Goal: Understand process/instructions: Learn about a topic

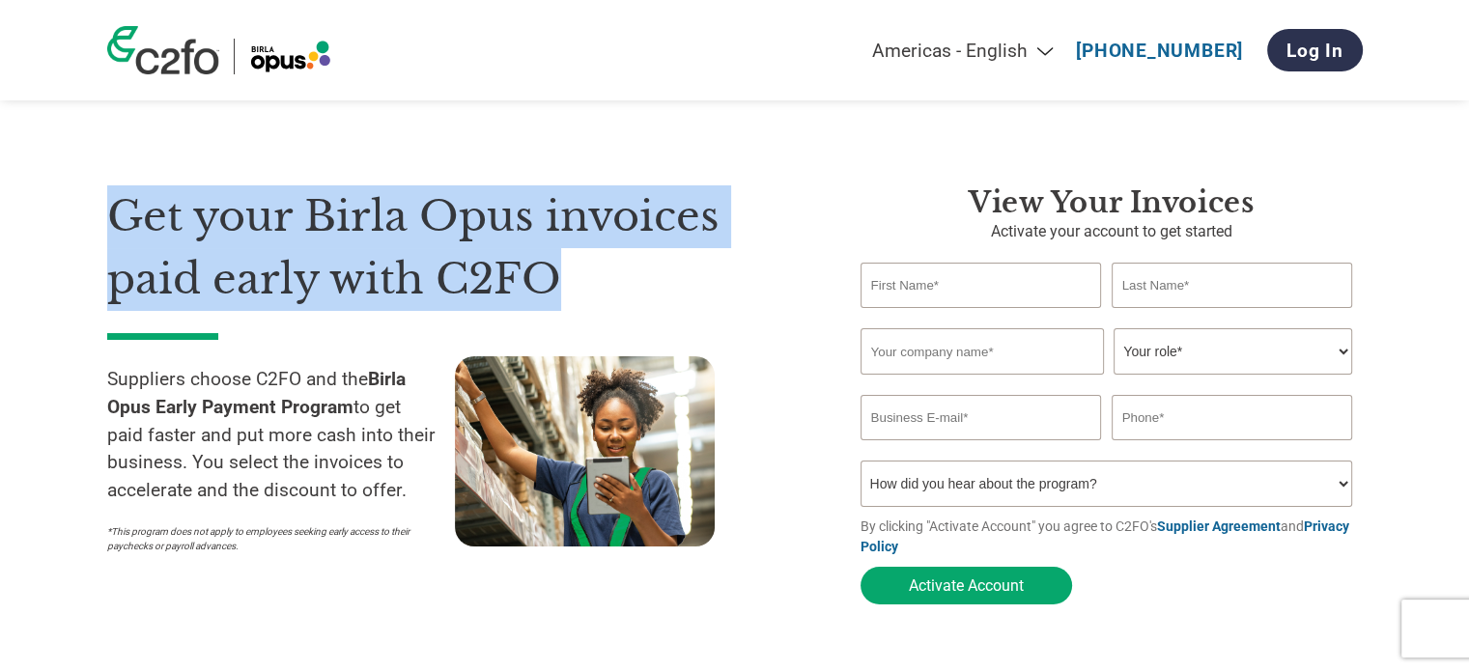
drag, startPoint x: 564, startPoint y: 269, endPoint x: 76, endPoint y: 196, distance: 493.2
click at [76, 196] on section "Get your Birla Opus invoices paid early with C2FO Suppliers choose C2FO and the…" at bounding box center [734, 376] width 1469 height 599
click at [358, 202] on h1 "Get your Birla Opus invoices paid early with C2FO" at bounding box center [454, 247] width 695 height 125
drag, startPoint x: 568, startPoint y: 270, endPoint x: 110, endPoint y: 216, distance: 460.9
click at [112, 219] on h1 "Get your Birla Opus invoices paid early with C2FO" at bounding box center [454, 247] width 695 height 125
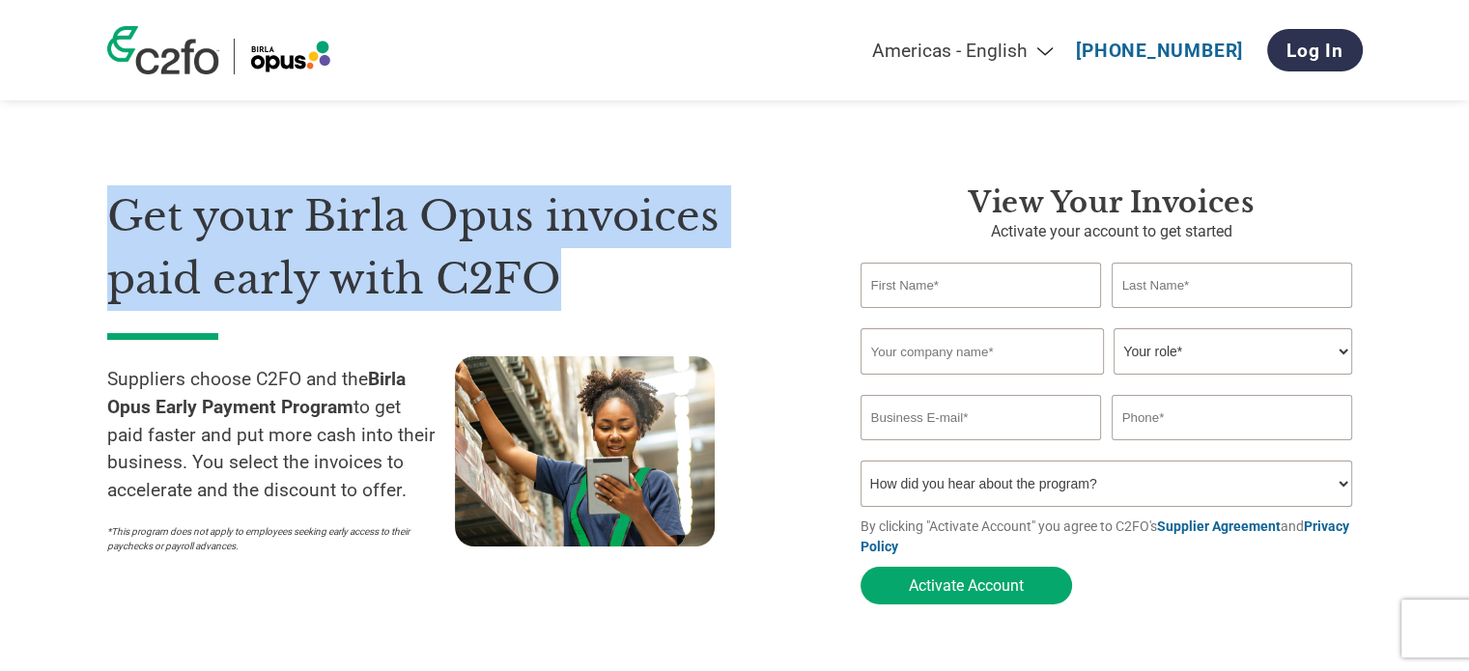
click at [779, 188] on h1 "Get your Birla Opus invoices paid early with C2FO" at bounding box center [454, 247] width 695 height 125
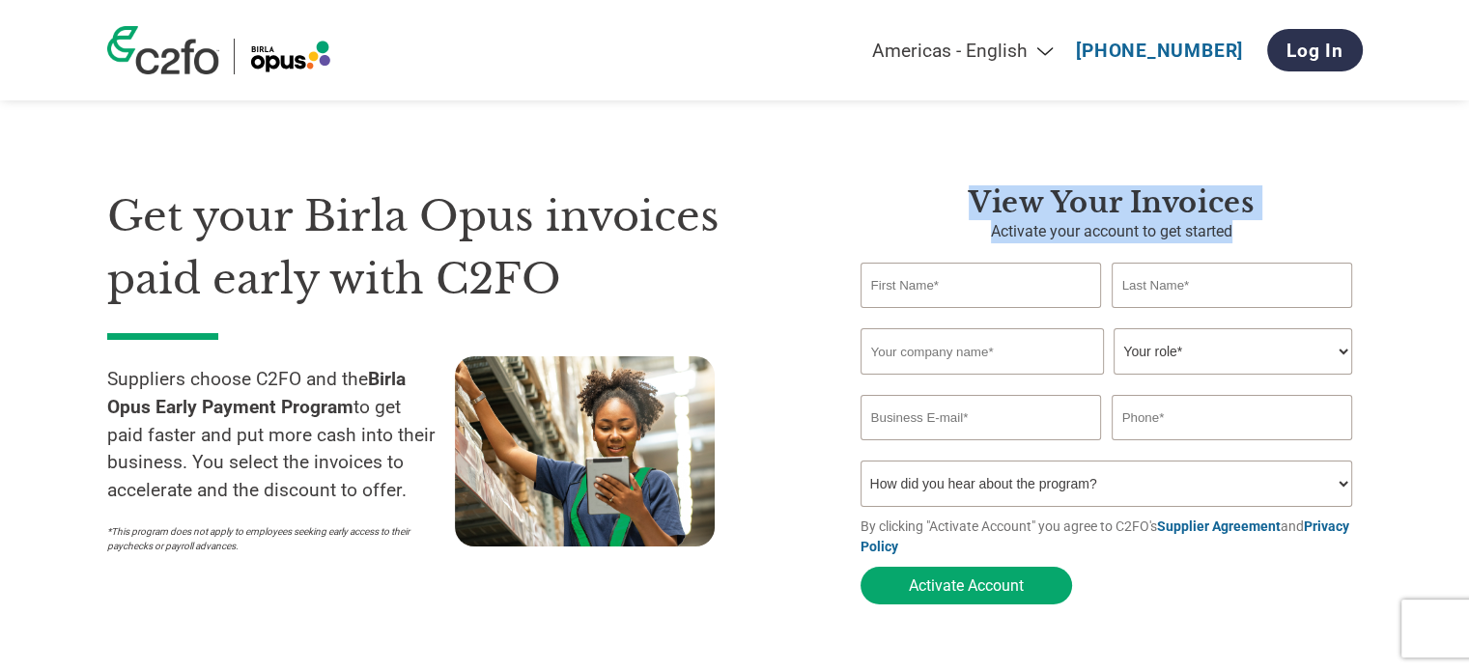
drag, startPoint x: 962, startPoint y: 197, endPoint x: 1243, endPoint y: 225, distance: 282.4
click at [1243, 225] on div "View Your Invoices Activate your account to get started Invalid first name or f…" at bounding box center [1111, 399] width 502 height 429
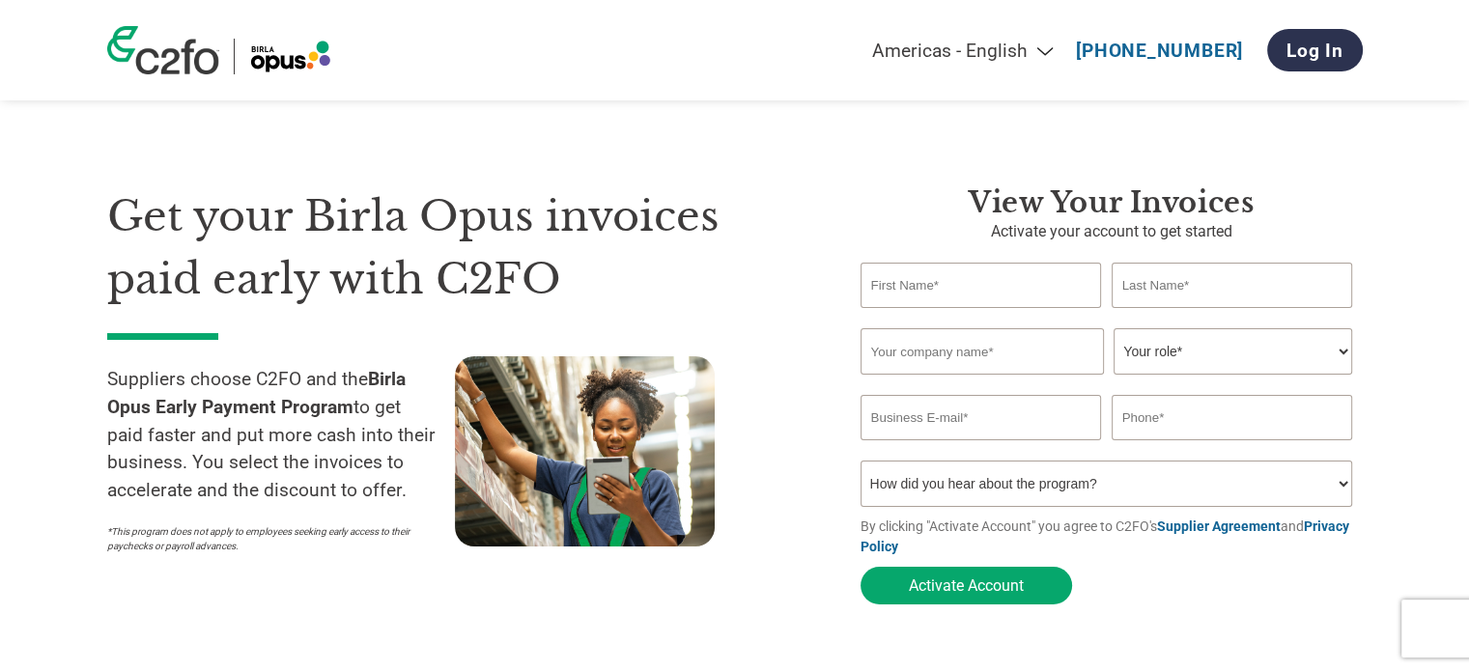
click at [676, 266] on h1 "Get your Birla Opus invoices paid early with C2FO" at bounding box center [454, 247] width 695 height 125
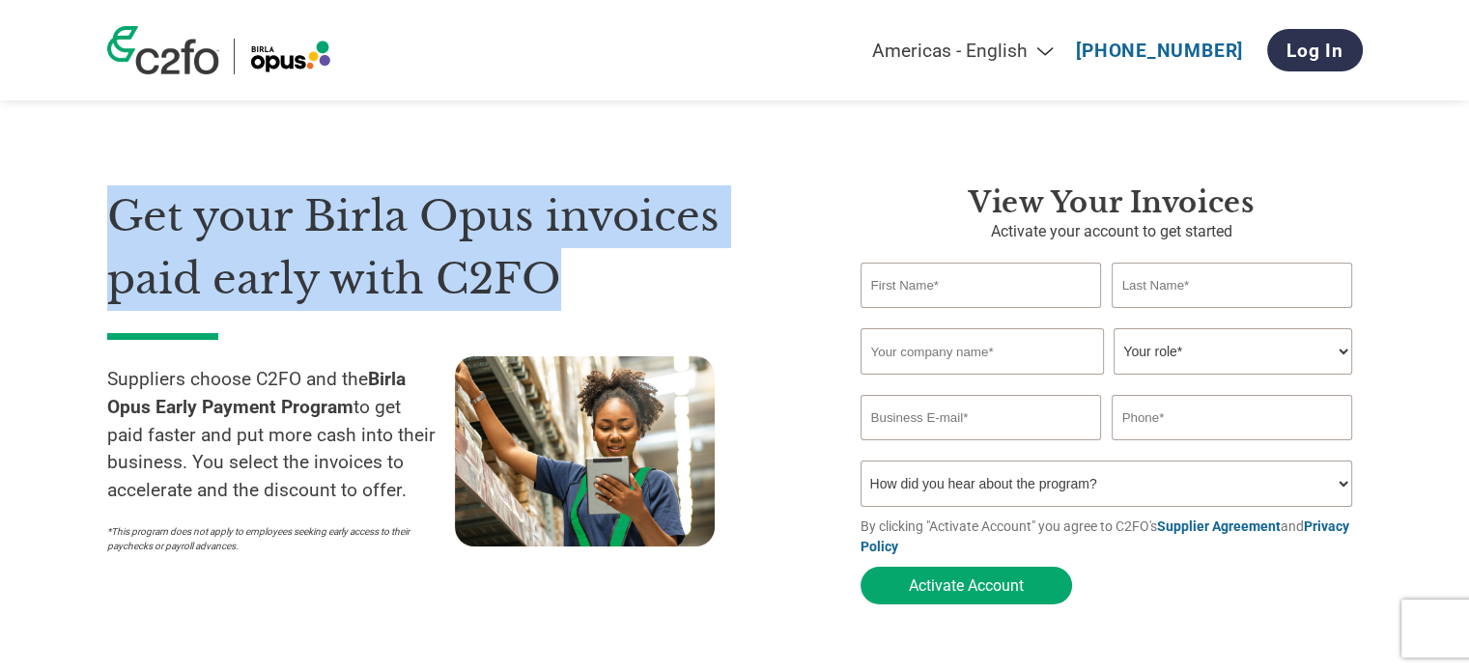
drag, startPoint x: 572, startPoint y: 282, endPoint x: 121, endPoint y: 211, distance: 456.4
click at [121, 211] on h1 "Get your Birla Opus invoices paid early with C2FO" at bounding box center [454, 247] width 695 height 125
click at [614, 254] on h1 "Get your Birla Opus invoices paid early with C2FO" at bounding box center [454, 247] width 695 height 125
drag, startPoint x: 595, startPoint y: 280, endPoint x: 101, endPoint y: 213, distance: 497.9
click at [101, 213] on section "Get your Birla Opus invoices paid early with C2FO Suppliers choose C2FO and the…" at bounding box center [734, 376] width 1469 height 599
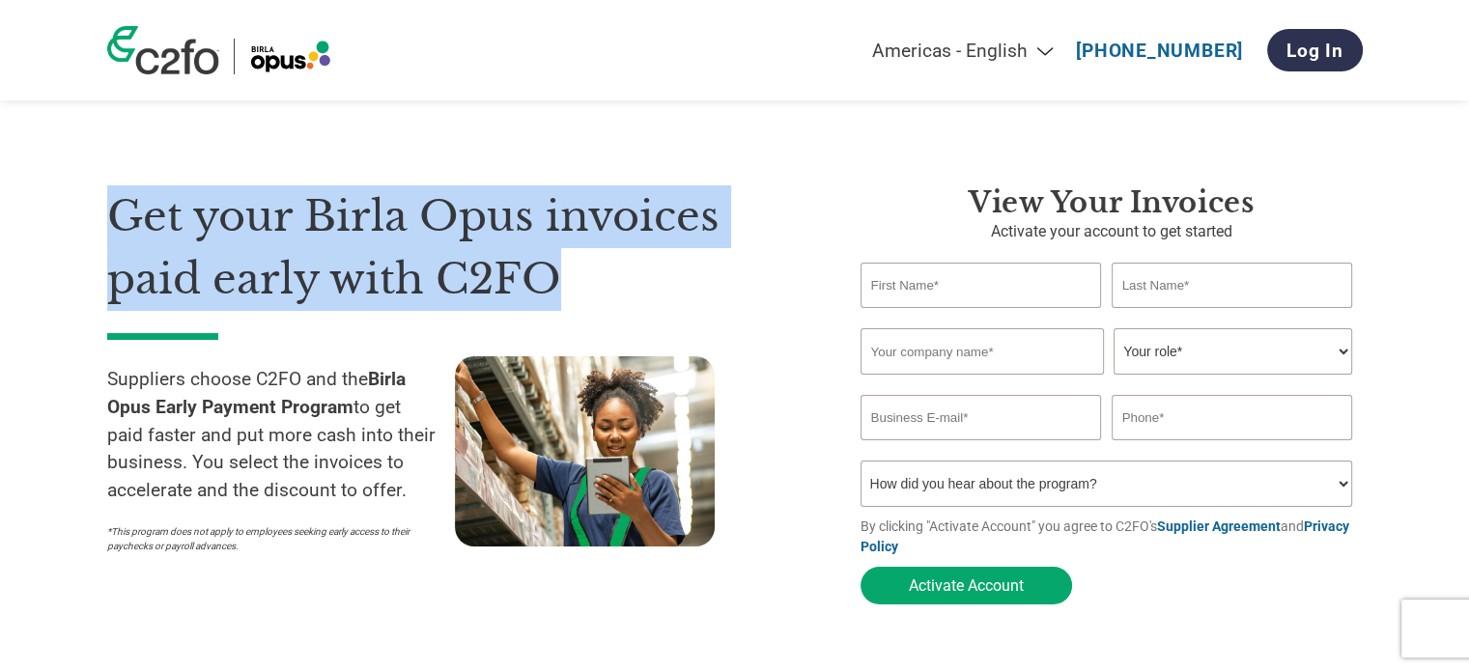
click at [577, 287] on h1 "Get your Birla Opus invoices paid early with C2FO" at bounding box center [454, 247] width 695 height 125
drag, startPoint x: 577, startPoint y: 281, endPoint x: 121, endPoint y: 210, distance: 462.3
click at [121, 210] on h1 "Get your Birla Opus invoices paid early with C2FO" at bounding box center [454, 247] width 695 height 125
click at [251, 130] on div "Get your Birla Opus invoices paid early with C2FO Suppliers choose C2FO and the…" at bounding box center [734, 361] width 1255 height 506
drag, startPoint x: 541, startPoint y: 280, endPoint x: 76, endPoint y: 199, distance: 471.5
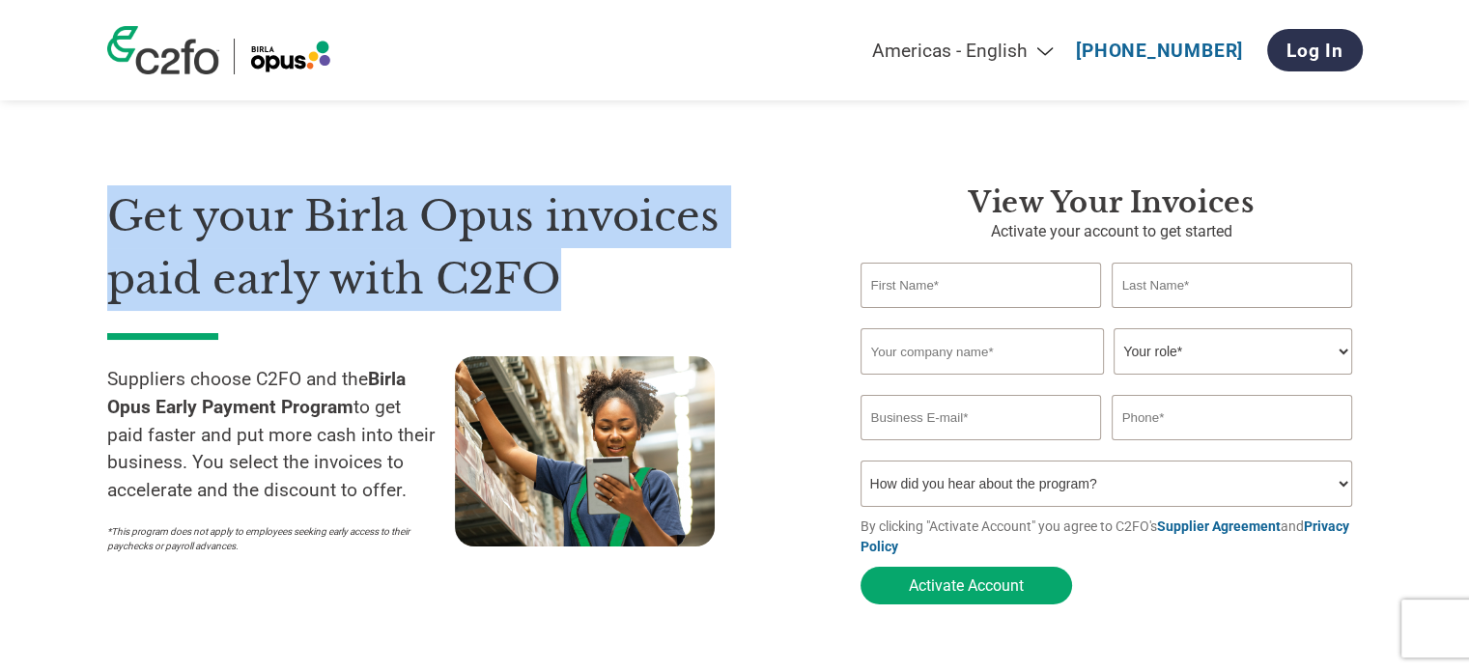
click at [76, 199] on section "Get your Birla Opus invoices paid early with C2FO Suppliers choose C2FO and the…" at bounding box center [734, 376] width 1469 height 599
click at [303, 138] on div "Get your Birla Opus invoices paid early with C2FO Suppliers choose C2FO and the…" at bounding box center [734, 361] width 1255 height 506
drag, startPoint x: 588, startPoint y: 281, endPoint x: 112, endPoint y: 206, distance: 482.0
click at [112, 206] on h1 "Get your Birla Opus invoices paid early with C2FO" at bounding box center [454, 247] width 695 height 125
